Goal: Task Accomplishment & Management: Manage account settings

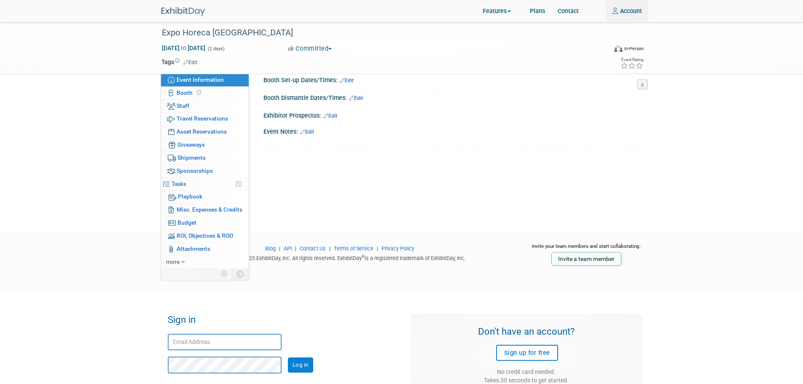
type input "oliviast@alto-shaam.com"
click at [303, 361] on input "Log in" at bounding box center [300, 364] width 25 height 15
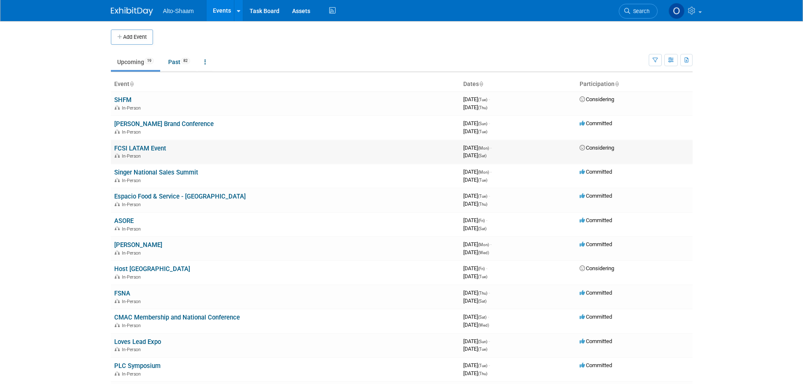
click at [147, 148] on link "FCSI LATAM Event" at bounding box center [140, 149] width 52 height 8
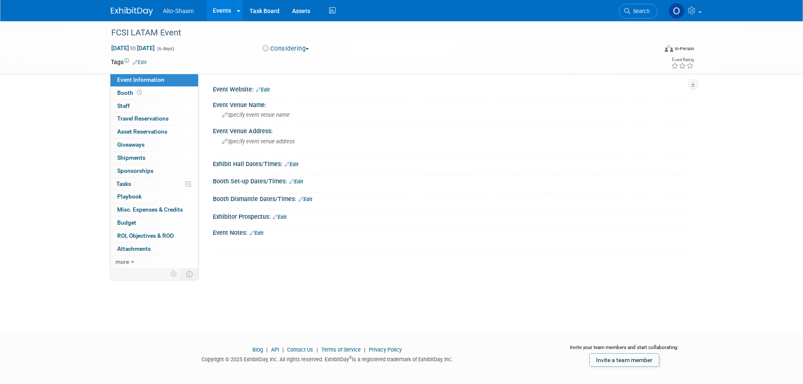
click at [295, 46] on button "Considering" at bounding box center [286, 48] width 53 height 9
click at [302, 64] on link "Committed" at bounding box center [293, 62] width 67 height 12
click at [265, 233] on div "Event Notes: Edit" at bounding box center [453, 231] width 480 height 11
click at [263, 233] on link "Edit" at bounding box center [256, 233] width 14 height 6
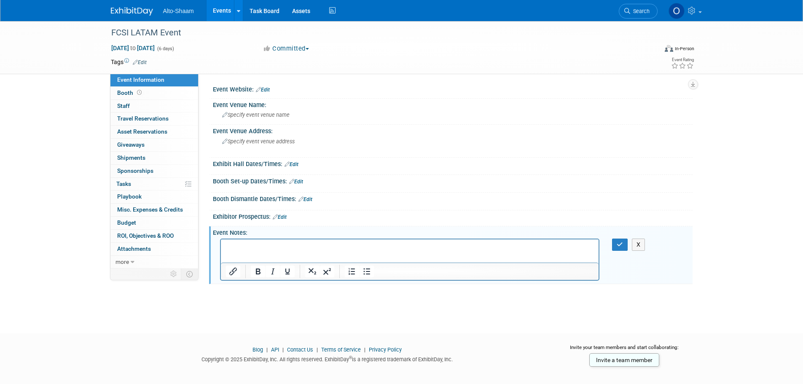
click at [257, 249] on p "To enrich screen reader interactions, please activate Accessibility in Grammarl…" at bounding box center [409, 246] width 368 height 8
click at [259, 247] on p "Having" at bounding box center [409, 246] width 368 height 8
click at [617, 244] on icon "button" at bounding box center [620, 244] width 6 height 6
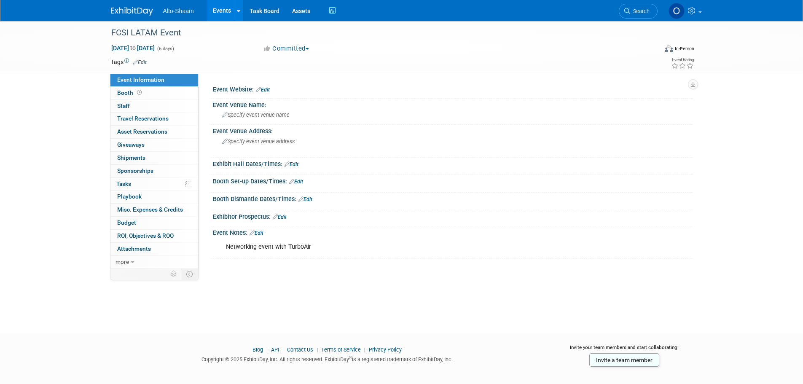
click at [263, 232] on link "Edit" at bounding box center [256, 233] width 14 height 6
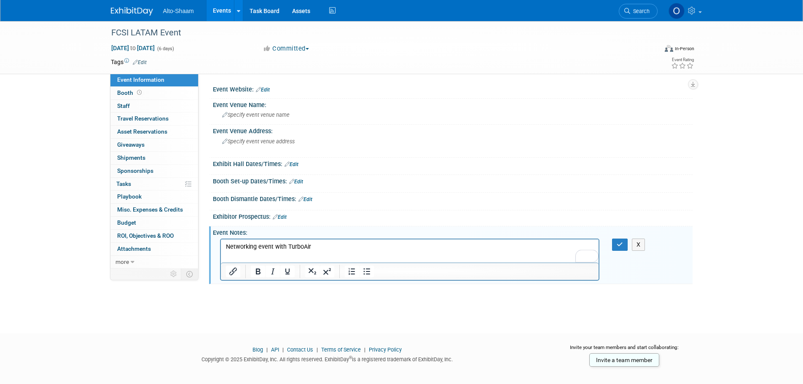
click at [320, 245] on p "Networking event with TurboAir" at bounding box center [409, 246] width 368 height 8
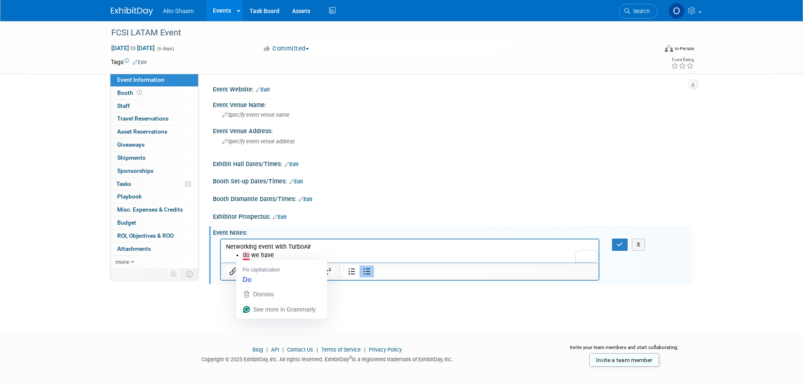
click at [246, 253] on li "do we have" at bounding box center [417, 255] width 351 height 8
click at [313, 256] on li "Do we have" at bounding box center [417, 255] width 351 height 8
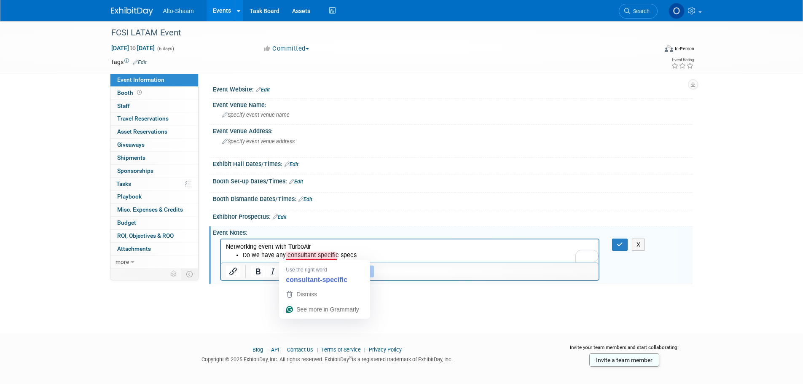
click at [315, 253] on li "Do we have any consultant specific specs" at bounding box center [417, 255] width 351 height 8
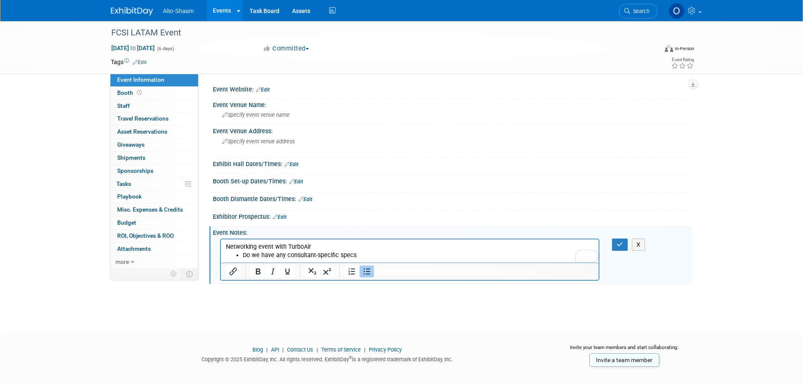
click at [362, 254] on li "Do we have any consultant-specific specs" at bounding box center [417, 255] width 351 height 8
click at [243, 252] on li "Do we have any consultant-specific specs" at bounding box center [417, 255] width 351 height 8
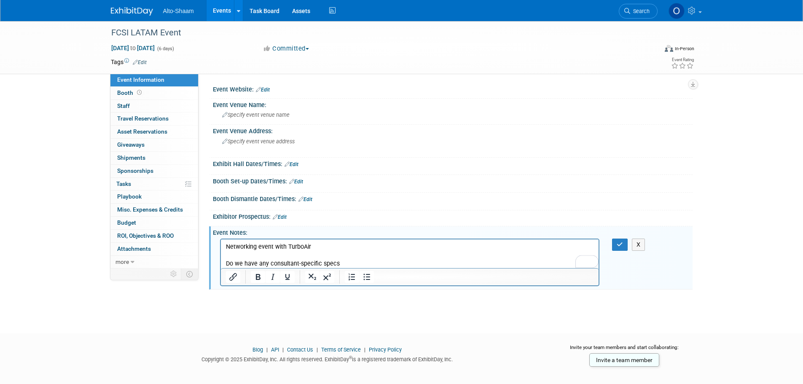
click at [358, 263] on p "Do we have any consultant-specific specs" at bounding box center [409, 263] width 368 height 8
click at [334, 264] on p "Do we have any consultant-specific one pagers for" at bounding box center [409, 263] width 368 height 8
click at [381, 257] on p "To enrich screen reader interactions, please activate Accessibility in Grammarl…" at bounding box center [409, 255] width 368 height 8
click at [381, 262] on p "Do we have any consultant-specific one-pagers for" at bounding box center [409, 263] width 368 height 8
click at [381, 260] on p "Do we have any consultant-specific one-pagers for consultans" at bounding box center [409, 263] width 368 height 8
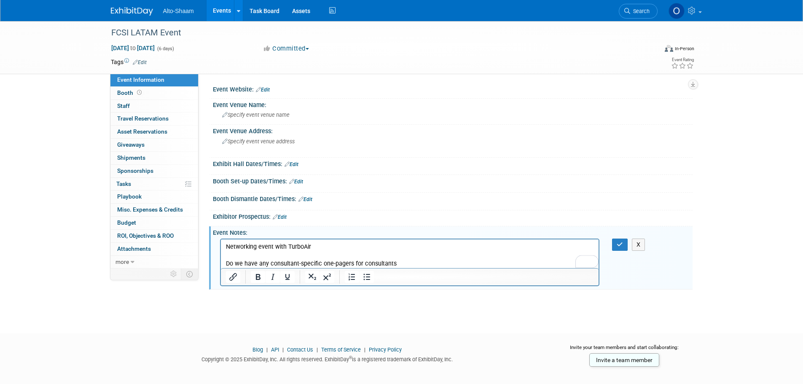
click at [410, 262] on p "Do we have any consultant-specific one-pagers for consultants" at bounding box center [409, 263] width 368 height 8
click at [611, 247] on div "X" at bounding box center [625, 245] width 39 height 12
click at [612, 246] on button "button" at bounding box center [620, 245] width 16 height 12
